Goal: Use online tool/utility: Utilize a website feature to perform a specific function

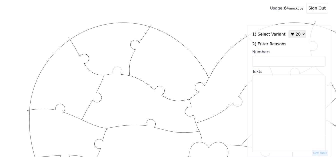
select select "3"
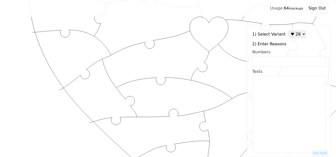
scroll to position [125, 0]
click at [272, 62] on input "Numbers" at bounding box center [289, 61] width 74 height 11
paste input "2, 3, 6, 9, 15, 25, 30, 34, 36, 46, 47, 52, 55, 60, 61, 62, 63, 67, 70, 71, 72,…"
type input "2, 3, 6, 9, 15, 25, 30, 34, 36, 46, 47, 52, 55, 60, 61, 62, 63, 67, 70, 71, 72,…"
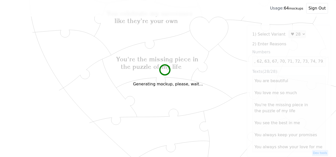
scroll to position [0, 0]
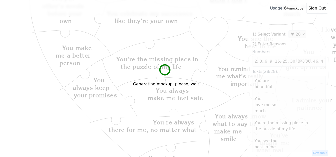
type textarea "You are beautiful You love me so much You're the missing piece in the puzzle of…"
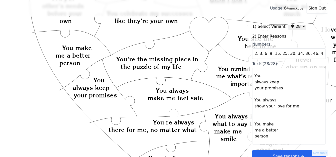
scroll to position [15, 0]
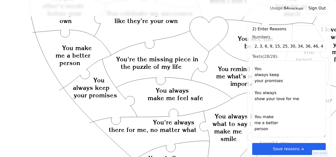
click at [305, 147] on button "Save reasons" at bounding box center [289, 149] width 74 height 12
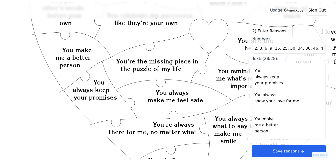
scroll to position [0, 0]
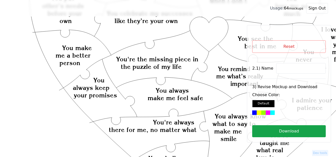
click at [280, 68] on input at bounding box center [301, 68] width 50 height 11
paste input "Cyndy"
type input "Cyndy"
click at [215, 35] on icon "Created with Snap Created with Snap Created with Snap You're the missing piece …" at bounding box center [200, 118] width 384 height 444
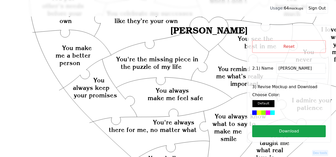
click at [270, 111] on div at bounding box center [272, 112] width 5 height 5
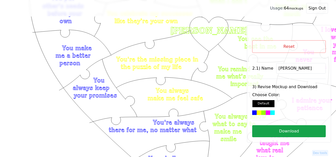
click at [294, 131] on button "Download" at bounding box center [289, 131] width 74 height 12
click at [312, 43] on button "Reset" at bounding box center [289, 46] width 74 height 13
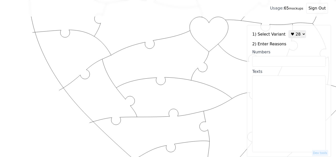
click at [291, 36] on select "♥ 12 ♥ 18 ♥ 28 ♥ 40 ♥ 50 ♥ 60 ♥ 70" at bounding box center [297, 34] width 18 height 8
select select "1"
click at [288, 30] on select "♥ 12 ♥ 18 ♥ 28 ♥ 40 ♥ 50 ♥ 60 ♥ 70" at bounding box center [297, 34] width 18 height 8
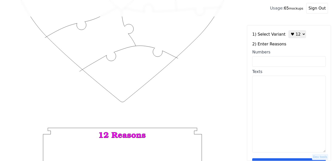
click at [286, 62] on input "Numbers" at bounding box center [289, 61] width 74 height 11
paste input "10,12,29,40,50,70,73,76,84,95,98,100"
type input "10,12,29,40,50,70,73,76,84,95,98,100"
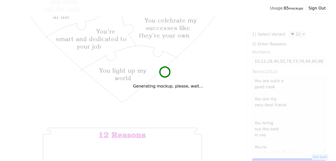
type textarea "You are such a good cook You are my very best friend You bring out the best in …"
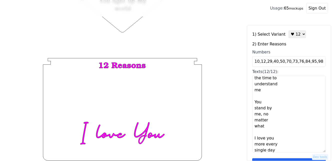
scroll to position [15, 0]
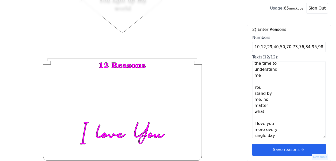
click at [311, 148] on button "Save reasons" at bounding box center [289, 149] width 74 height 12
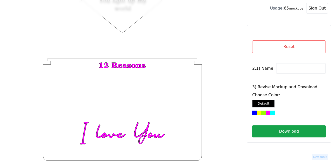
scroll to position [0, 0]
click at [285, 70] on input at bounding box center [301, 68] width 50 height 11
paste input "Vale"
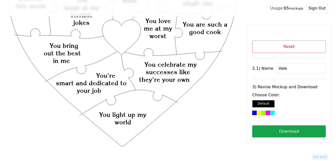
scroll to position [70, 0]
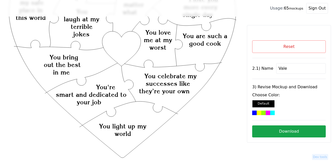
type input "Vale"
click at [126, 47] on icon "Created with Snap Created with Snap Created with Snap You celebrate my successe…" at bounding box center [122, 119] width 229 height 334
click at [271, 112] on div at bounding box center [272, 112] width 5 height 5
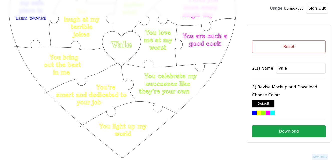
click at [297, 132] on button "Download" at bounding box center [289, 131] width 74 height 12
click at [287, 48] on button "Reset" at bounding box center [289, 46] width 74 height 13
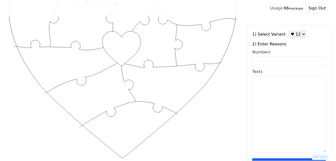
click at [280, 61] on input "Numbers" at bounding box center [289, 61] width 74 height 11
paste input "1,3,13,23,34,35,43,55,56,84,90,100"
type input "1,3,13,23,34,35,43,55,56,84,90,100"
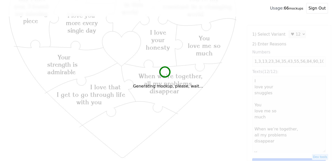
type textarea "I love your snuggles You love me so much When we’re together, all my problems d…"
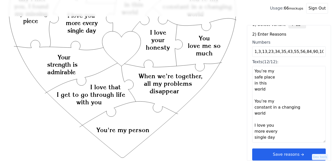
scroll to position [15, 0]
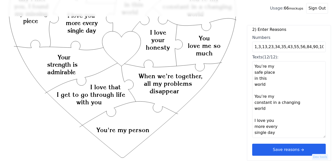
click at [278, 148] on button "Save reasons" at bounding box center [289, 149] width 74 height 12
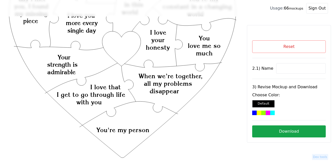
click at [304, 69] on input at bounding box center [301, 68] width 50 height 11
paste input "Devan"
type input "Devan"
click at [122, 42] on icon "Created with Snap Created with Snap Created with Snap When we’re together, all …" at bounding box center [122, 119] width 229 height 334
click at [270, 112] on div at bounding box center [272, 112] width 5 height 5
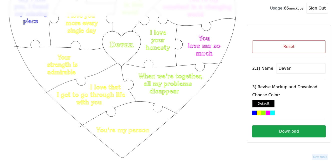
click at [289, 131] on button "Download" at bounding box center [289, 131] width 74 height 12
click at [276, 128] on button "Download" at bounding box center [289, 131] width 74 height 12
click at [160, 148] on icon "Created with Snap Created with Snap Created with Snap When we’re together, all …" at bounding box center [122, 119] width 229 height 334
click at [270, 44] on button "Reset" at bounding box center [289, 46] width 74 height 13
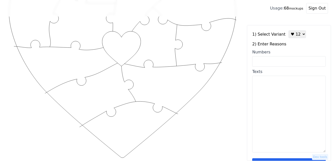
click at [272, 89] on textarea "Texts" at bounding box center [289, 114] width 74 height 77
paste textarea "I love that goofy look you make when you wake up.I love those beautiful brown e…"
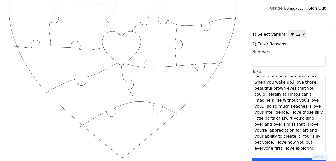
scroll to position [0, 0]
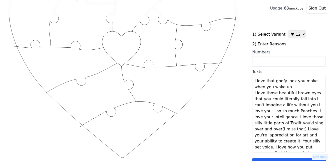
click at [295, 88] on textarea "I love that goofy look you make when you wake up. I love those beautiful brown …" at bounding box center [289, 114] width 74 height 77
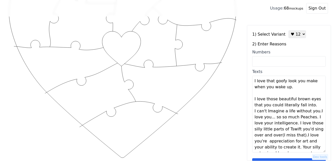
click at [310, 106] on textarea "I love that goofy look you make when you wake up. I love those beautiful brown …" at bounding box center [289, 114] width 74 height 77
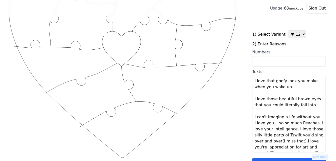
click at [313, 117] on textarea "I love that goofy look you make when you wake up. I love those beautiful brown …" at bounding box center [289, 114] width 74 height 77
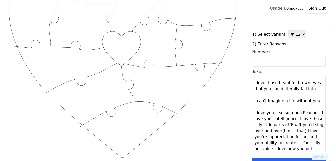
scroll to position [25, 0]
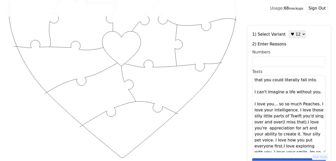
click at [312, 104] on textarea "I love that goofy look you make when you wake up. I love those beautiful brown …" at bounding box center [289, 114] width 74 height 77
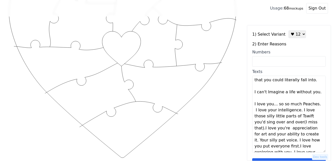
click at [313, 105] on textarea "I love that goofy look you make when you wake up. I love those beautiful brown …" at bounding box center [289, 114] width 74 height 77
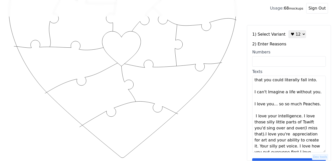
click at [297, 116] on textarea "I love that goofy look you make when you wake up. I love those beautiful brown …" at bounding box center [289, 114] width 74 height 77
click at [298, 116] on textarea "I love that goofy look you make when you wake up. I love those beautiful brown …" at bounding box center [289, 114] width 74 height 77
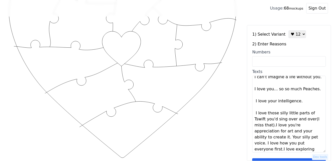
scroll to position [48, 0]
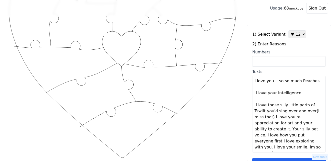
click at [272, 118] on textarea "I love that goofy look you make when you wake up. I love those beautiful brown …" at bounding box center [289, 114] width 74 height 77
click at [277, 117] on textarea "I love that goofy look you make when you wake up. I love those beautiful brown …" at bounding box center [289, 114] width 74 height 77
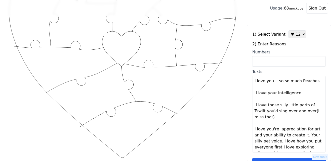
scroll to position [60, 0]
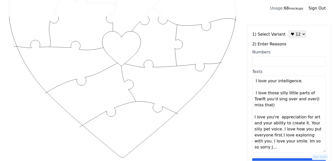
click at [303, 124] on textarea "I love that goofy look you make when you wake up. I love those beautiful brown …" at bounding box center [289, 114] width 74 height 77
click at [305, 124] on textarea "I love that goofy look you make when you wake up. I love those beautiful brown …" at bounding box center [289, 114] width 74 height 77
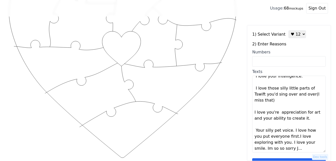
scroll to position [66, 0]
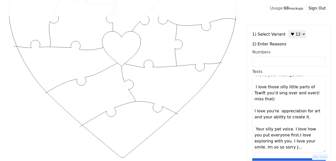
click at [290, 130] on textarea "I love that goofy look you make when you wake up. I love those beautiful brown …" at bounding box center [289, 114] width 74 height 77
click at [291, 130] on textarea "I love that goofy look you make when you wake up. I love those beautiful brown …" at bounding box center [289, 114] width 74 height 77
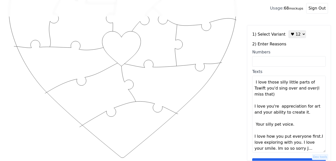
scroll to position [72, 0]
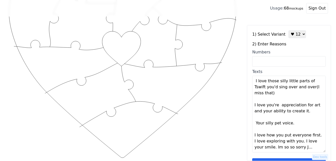
click at [315, 135] on textarea "I love that goofy look you make when you wake up. I love those beautiful brown …" at bounding box center [289, 114] width 74 height 77
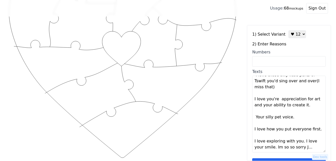
click at [299, 142] on textarea "I love that goofy look you make when you wake up. I love those beautiful brown …" at bounding box center [289, 114] width 74 height 77
click at [300, 142] on textarea "I love that goofy look you make when you wake up. I love those beautiful brown …" at bounding box center [289, 114] width 74 height 77
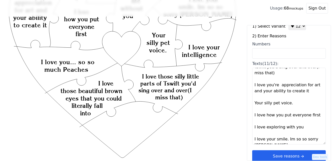
scroll to position [15, 0]
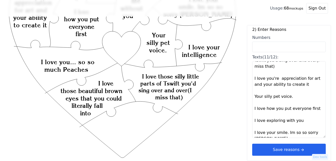
click at [285, 133] on textarea "I love that goofy look you make when you wake up I love those beautiful brown e…" at bounding box center [289, 99] width 74 height 77
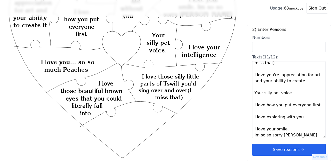
click at [289, 130] on textarea "I love that goofy look you make when you wake up I love those beautiful brown e…" at bounding box center [289, 99] width 74 height 77
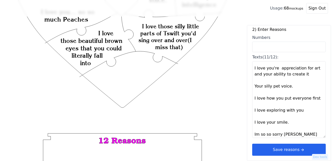
scroll to position [96, 0]
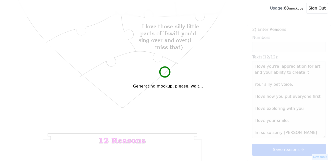
type textarea "I love that goofy look you make when you wake up I love those beautiful brown e…"
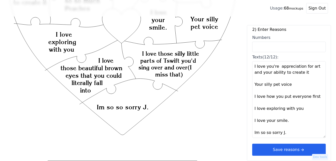
scroll to position [70, 0]
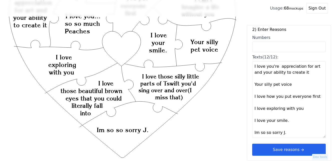
click at [270, 120] on textarea "I love that goofy look you make when you wake up I love those beautiful brown e…" at bounding box center [289, 99] width 74 height 77
click at [269, 105] on textarea "I love that goofy look you make when you wake up I love those beautiful brown e…" at bounding box center [289, 99] width 74 height 77
click at [281, 96] on textarea "I love that goofy look you make when you wake up I love those beautiful brown e…" at bounding box center [289, 99] width 74 height 77
click at [273, 147] on button "Save reasons" at bounding box center [289, 149] width 74 height 12
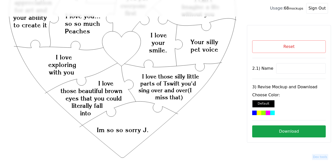
click at [280, 68] on input at bounding box center [301, 68] width 50 height 11
paste input "Jordan"
type input "Jordan"
click at [120, 47] on icon "Created with Snap Created with Snap Created with Snap I love those silly little…" at bounding box center [122, 119] width 229 height 334
click at [270, 112] on div at bounding box center [272, 112] width 5 height 5
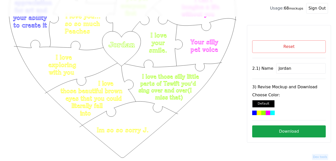
click at [292, 131] on button "Download" at bounding box center [289, 131] width 74 height 12
click at [287, 47] on button "Reset" at bounding box center [289, 46] width 74 height 13
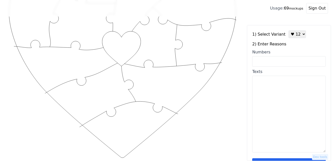
click at [276, 62] on input "Numbers" at bounding box center [289, 61] width 74 height 11
paste input "4, 10, 18, 26, 34, 36, 41, 45, 49, 62, 84, 100."
type input "4, 10, 18, 26, 34, 36, 41, 45, 49, 62, 84, 100."
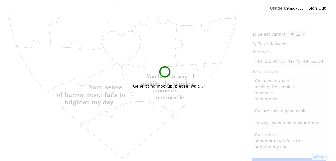
scroll to position [0, 0]
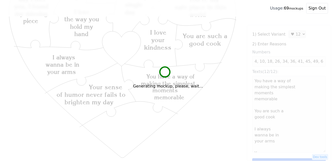
type textarea "You have a way of making the simplest moments memorable You are such a good coo…"
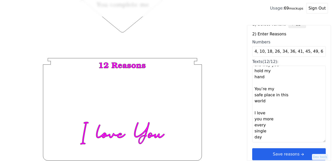
scroll to position [15, 0]
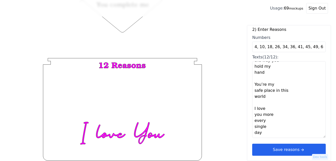
click at [299, 147] on icon "arrow right short" at bounding box center [302, 150] width 6 height 6
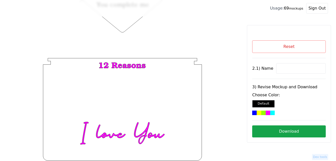
scroll to position [0, 0]
click at [291, 63] on input at bounding box center [301, 68] width 50 height 11
paste input "Gabby"
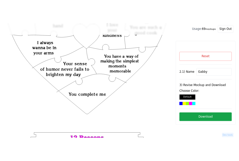
scroll to position [70, 0]
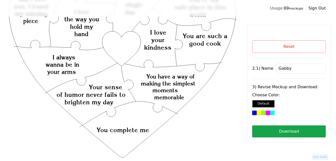
type input "Gabby"
click at [125, 46] on icon "Created with Snap Created with Snap Created with Snap You have a way of making …" at bounding box center [122, 119] width 229 height 334
click at [270, 113] on div at bounding box center [272, 112] width 5 height 5
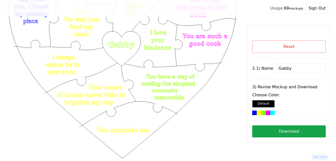
click at [292, 132] on button "Download" at bounding box center [289, 131] width 74 height 12
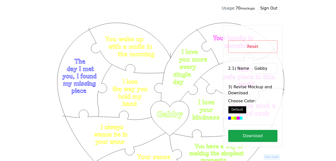
scroll to position [70, 0]
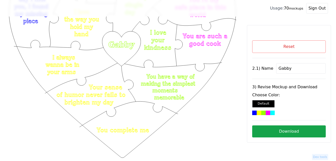
click at [239, 45] on button "Reset" at bounding box center [289, 46] width 74 height 13
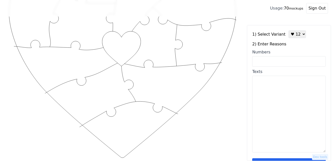
click at [239, 64] on input "Numbers" at bounding box center [289, 61] width 74 height 11
paste input "2,7,9,16,49,50,51,55,59, 68, 82, 86"
type input "2,7,9,16,49,50,51,55,59, 68, 82, 86"
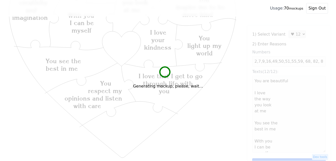
type textarea "You are beautiful I love the way you look at me You see the best in me With you…"
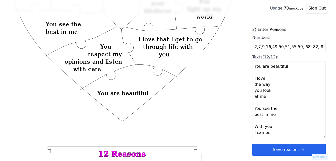
scroll to position [170, 0]
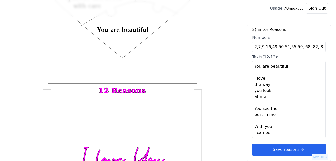
click at [239, 148] on icon "arrow right short" at bounding box center [302, 150] width 6 height 6
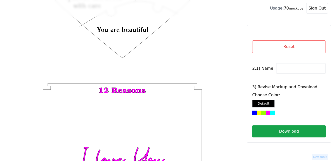
click at [239, 69] on input at bounding box center [301, 68] width 50 height 11
paste input "Katelyn"
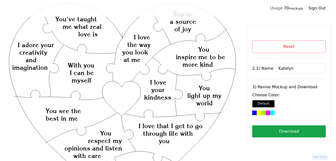
scroll to position [20, 0]
type input "Katelyn"
click at [239, 112] on div at bounding box center [272, 112] width 5 height 5
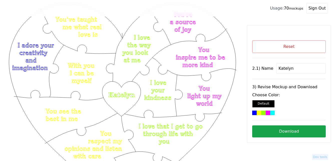
click at [239, 130] on button "Download" at bounding box center [289, 131] width 74 height 12
